Goal: Task Accomplishment & Management: Use online tool/utility

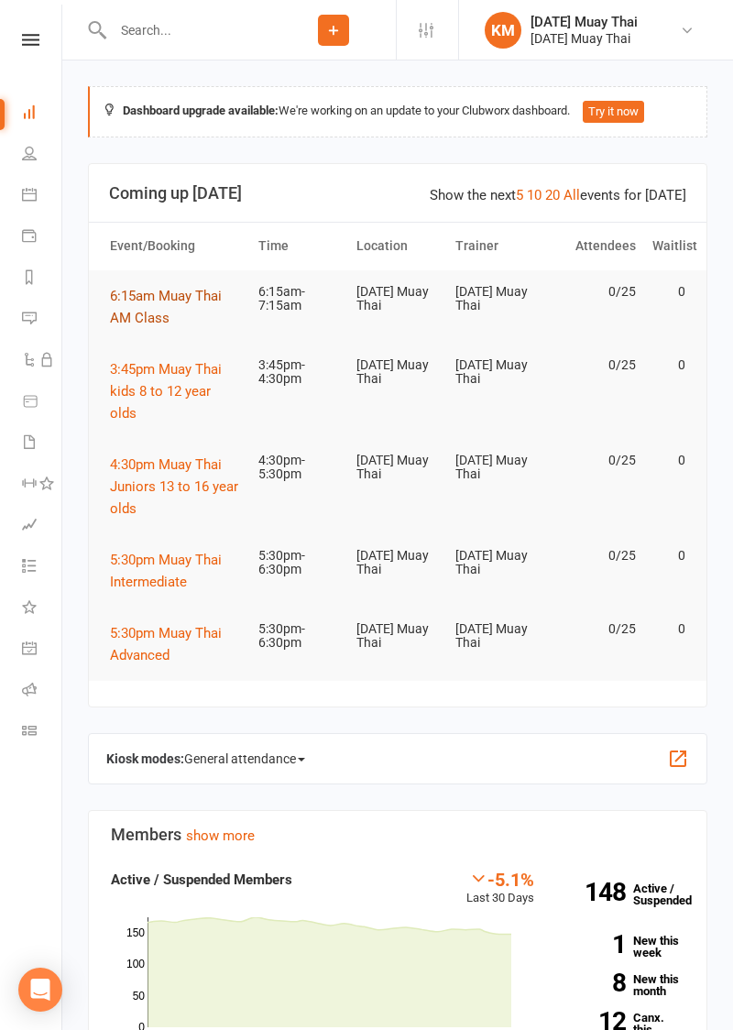
click at [130, 288] on span "6:15am Muay Thai AM Class" at bounding box center [166, 307] width 112 height 38
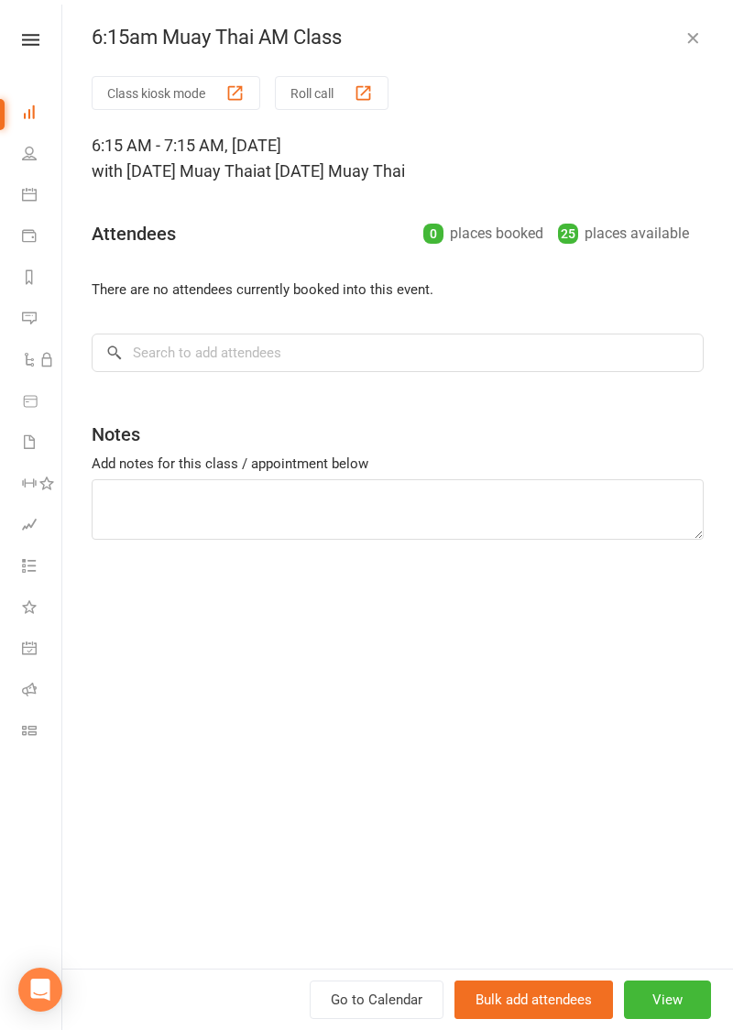
click at [123, 77] on button "Class kiosk mode" at bounding box center [176, 93] width 169 height 34
click at [128, 87] on button "Class kiosk mode" at bounding box center [176, 93] width 169 height 34
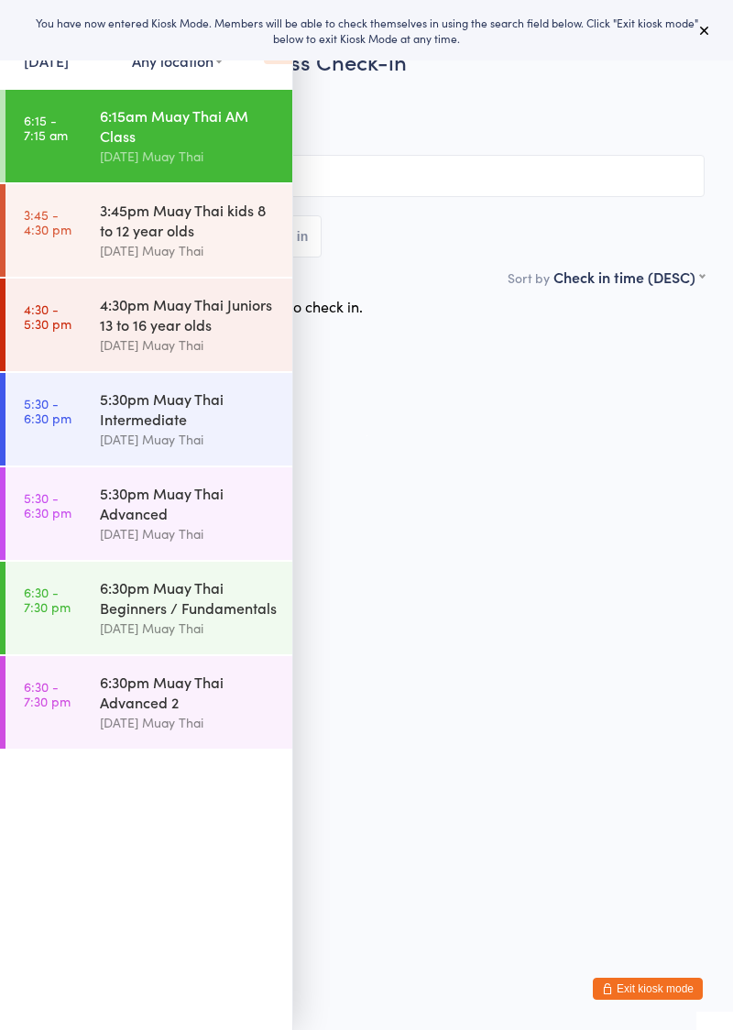
click at [280, 63] on icon at bounding box center [278, 45] width 28 height 38
click at [308, 171] on input "search" at bounding box center [366, 176] width 676 height 42
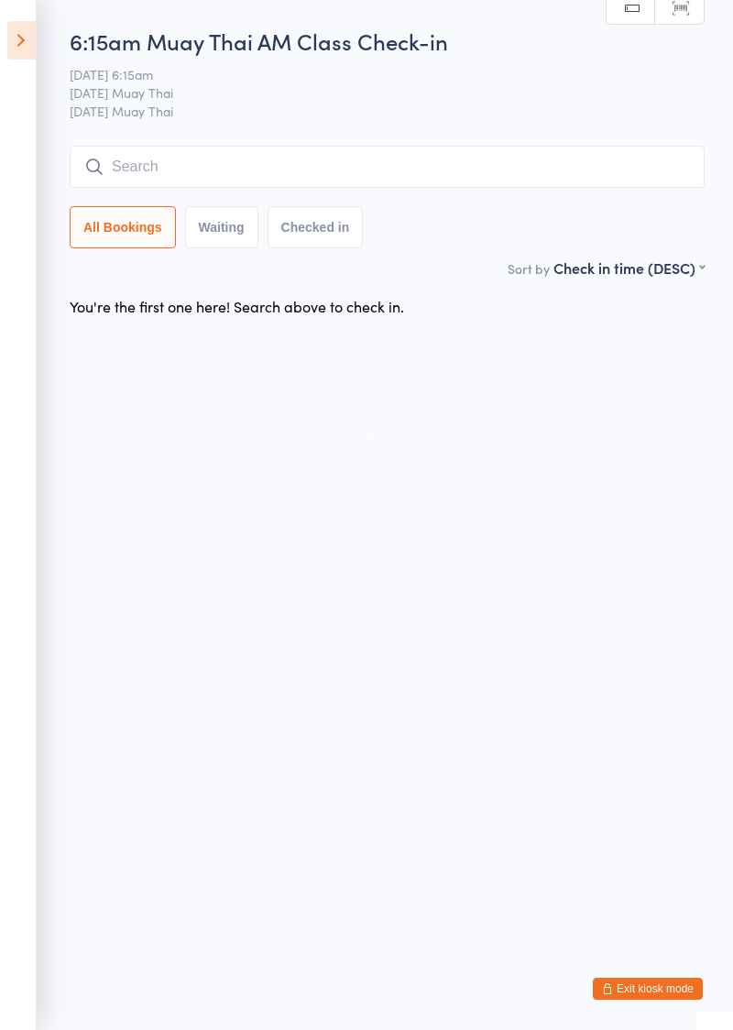
click at [142, 170] on input "search" at bounding box center [387, 167] width 635 height 42
type input "Va"
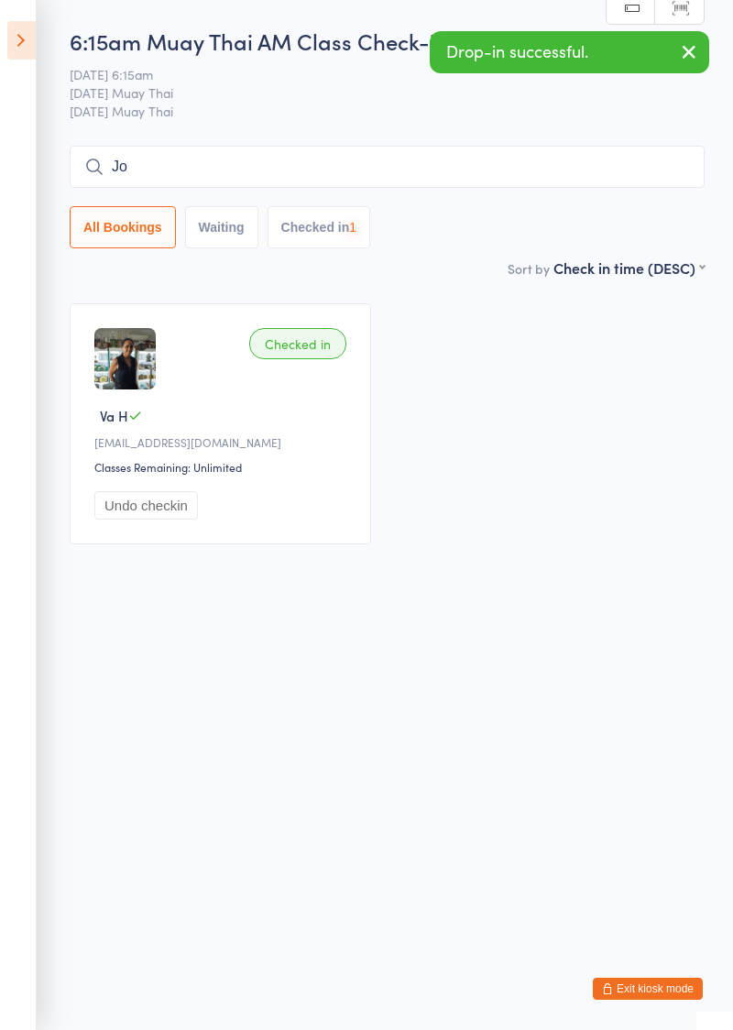
type input "Jo"
